Goal: Task Accomplishment & Management: Manage account settings

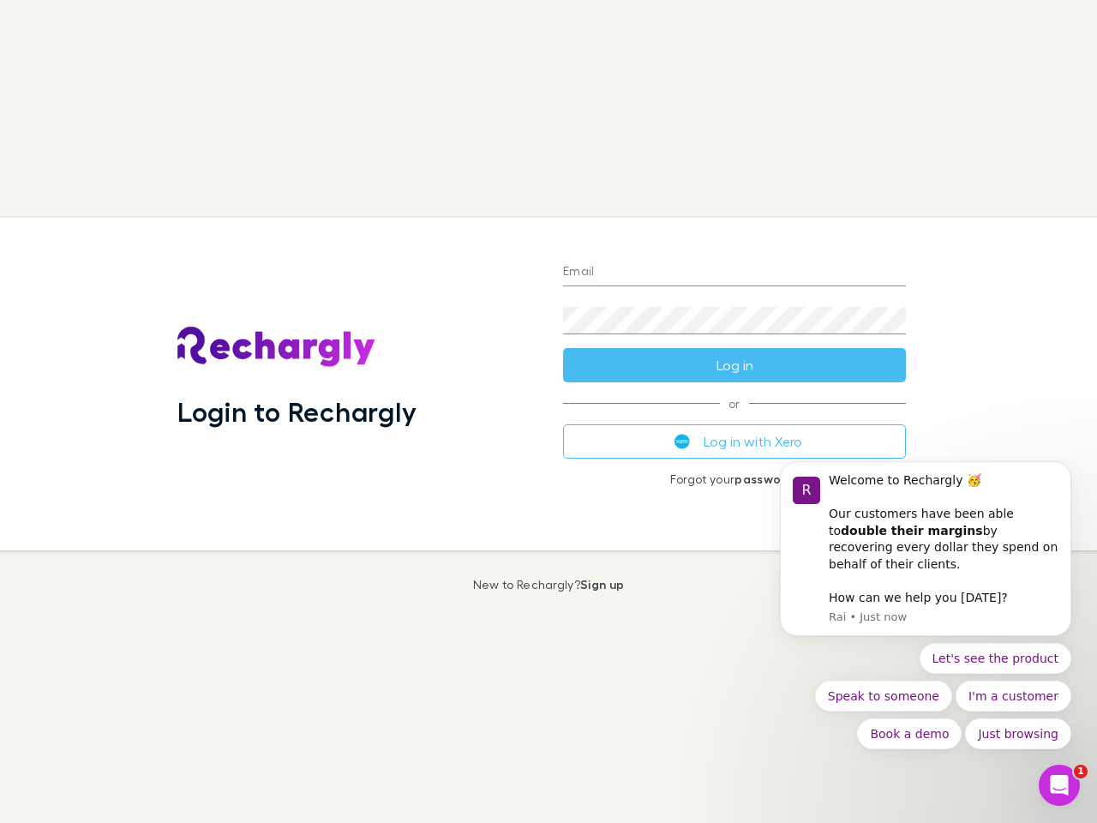
click at [548, 411] on div "Login to Rechargly" at bounding box center [357, 384] width 386 height 333
click at [734, 273] on input "Email" at bounding box center [734, 272] width 343 height 27
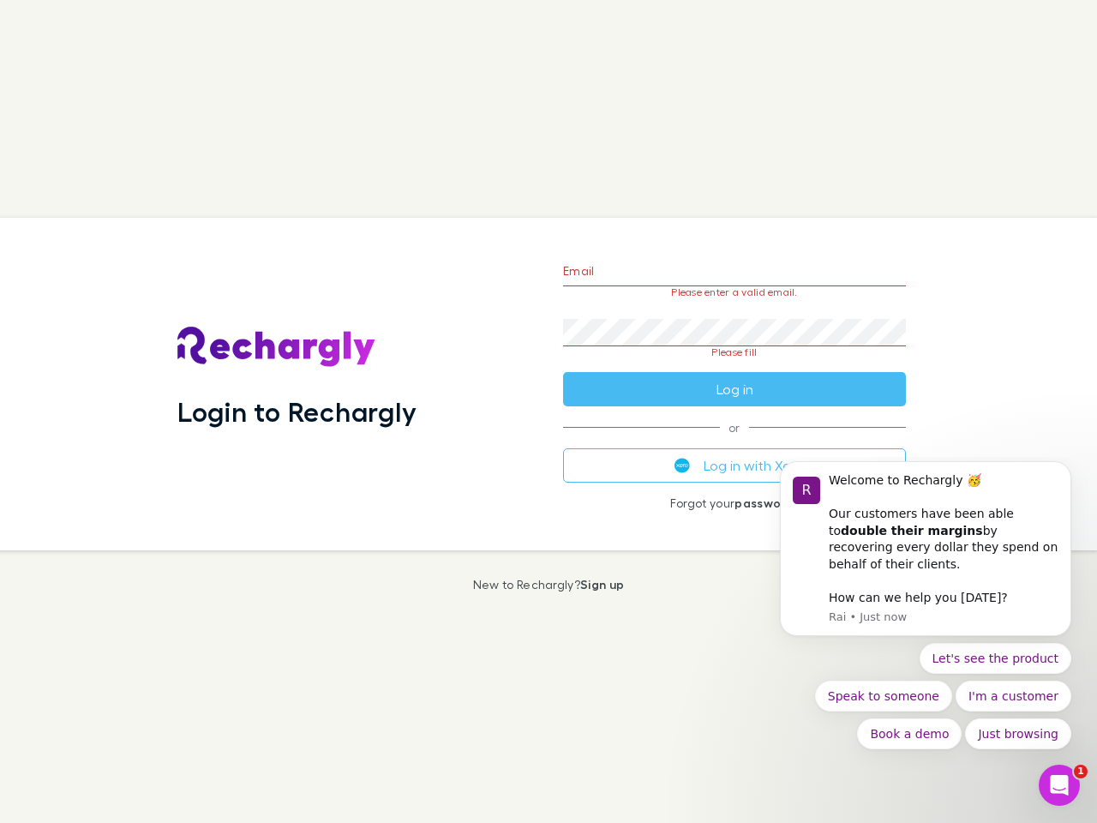
click at [734, 365] on form "Email Please enter a valid email. Password Please fill Log in" at bounding box center [734, 325] width 343 height 161
click at [734, 441] on div "Email Please enter a valid email. Password Please fill Log in or Log in with Xe…" at bounding box center [734, 384] width 370 height 333
click at [926, 557] on div "Welcome to Rechargly 🥳 ​ Our customers have been able to double their margins b…" at bounding box center [944, 522] width 230 height 101
